Goal: Check status

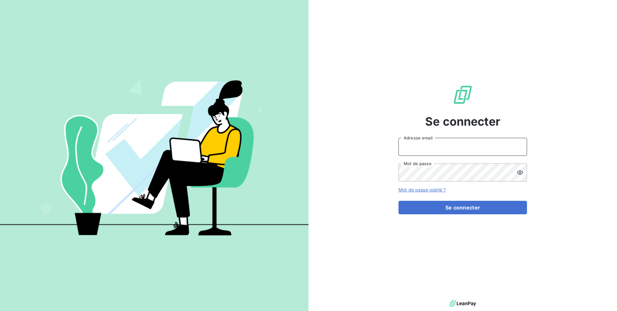
click at [449, 147] on input "Adresse email" at bounding box center [463, 147] width 129 height 18
type input "[PERSON_NAME][EMAIL_ADDRESS][DOMAIN_NAME]"
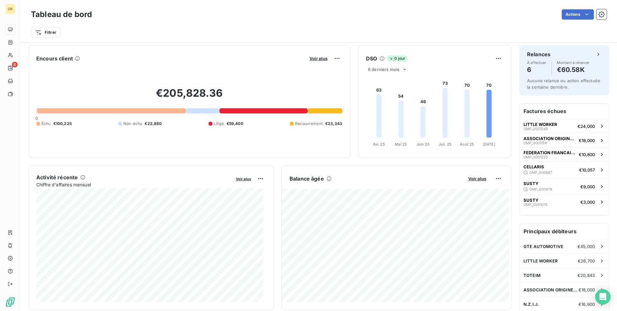
scroll to position [2, 0]
click at [317, 57] on span "Voir plus" at bounding box center [319, 58] width 18 height 5
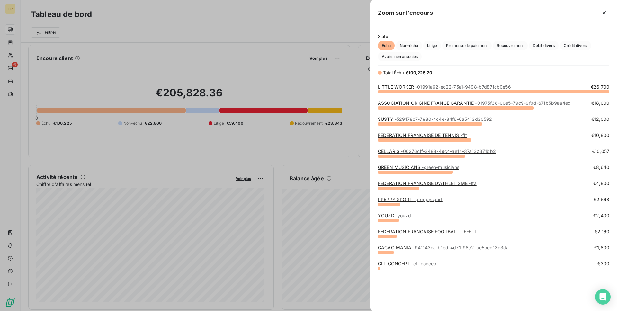
scroll to position [215, 242]
click at [458, 182] on link "FEDERATION FRANCAISE D'ATHLETISME - ffa" at bounding box center [427, 183] width 99 height 5
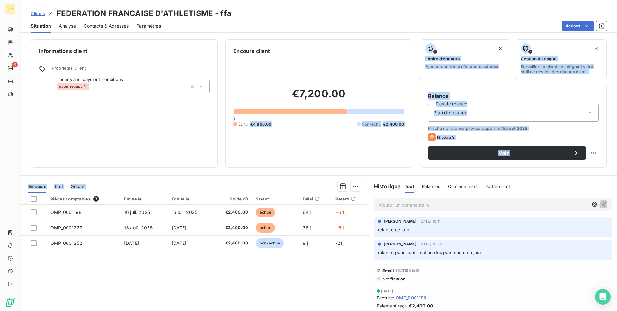
drag, startPoint x: 244, startPoint y: 170, endPoint x: 216, endPoint y: 296, distance: 129.5
click at [216, 297] on div "Informations client Propriétés Client pennylane_payment_conditions upon_receipt…" at bounding box center [319, 173] width 597 height 276
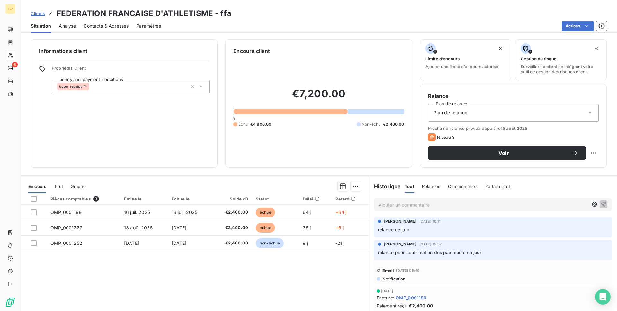
click at [216, 296] on div "Pièces comptables 3 Émise le Échue le Solde dû Statut Délai Retard OMP_0001198 …" at bounding box center [195, 255] width 348 height 124
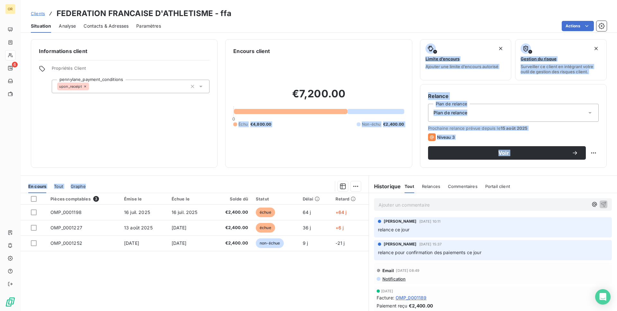
drag, startPoint x: 230, startPoint y: 216, endPoint x: 228, endPoint y: 158, distance: 57.9
click at [228, 158] on div "Informations client Propriétés Client pennylane_payment_conditions upon_receipt…" at bounding box center [319, 173] width 597 height 276
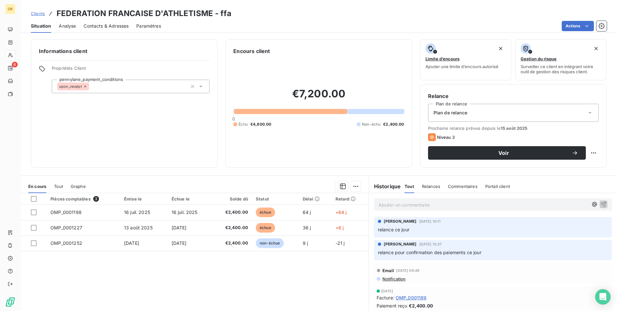
click at [247, 157] on div "€7,200.00 0 Échu €4,800.00 Non-échu €2,400.00" at bounding box center [318, 107] width 171 height 105
click at [300, 7] on div "Clients FEDERATION FRANCAISE D'ATHLETISME - ffa Situation Analyse Contacts & Ad…" at bounding box center [319, 16] width 597 height 33
